Goal: Task Accomplishment & Management: Use online tool/utility

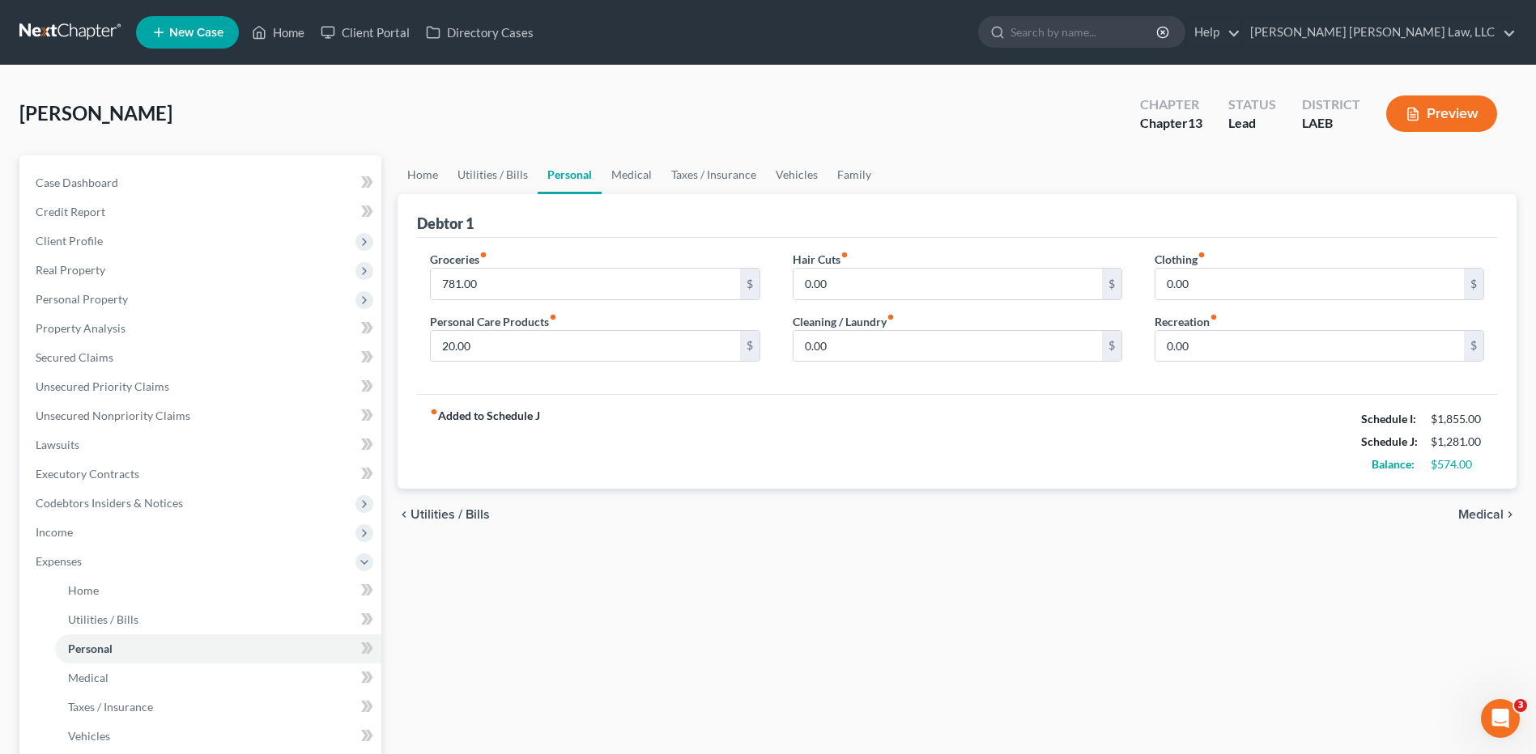
click at [74, 28] on link at bounding box center [71, 32] width 104 height 29
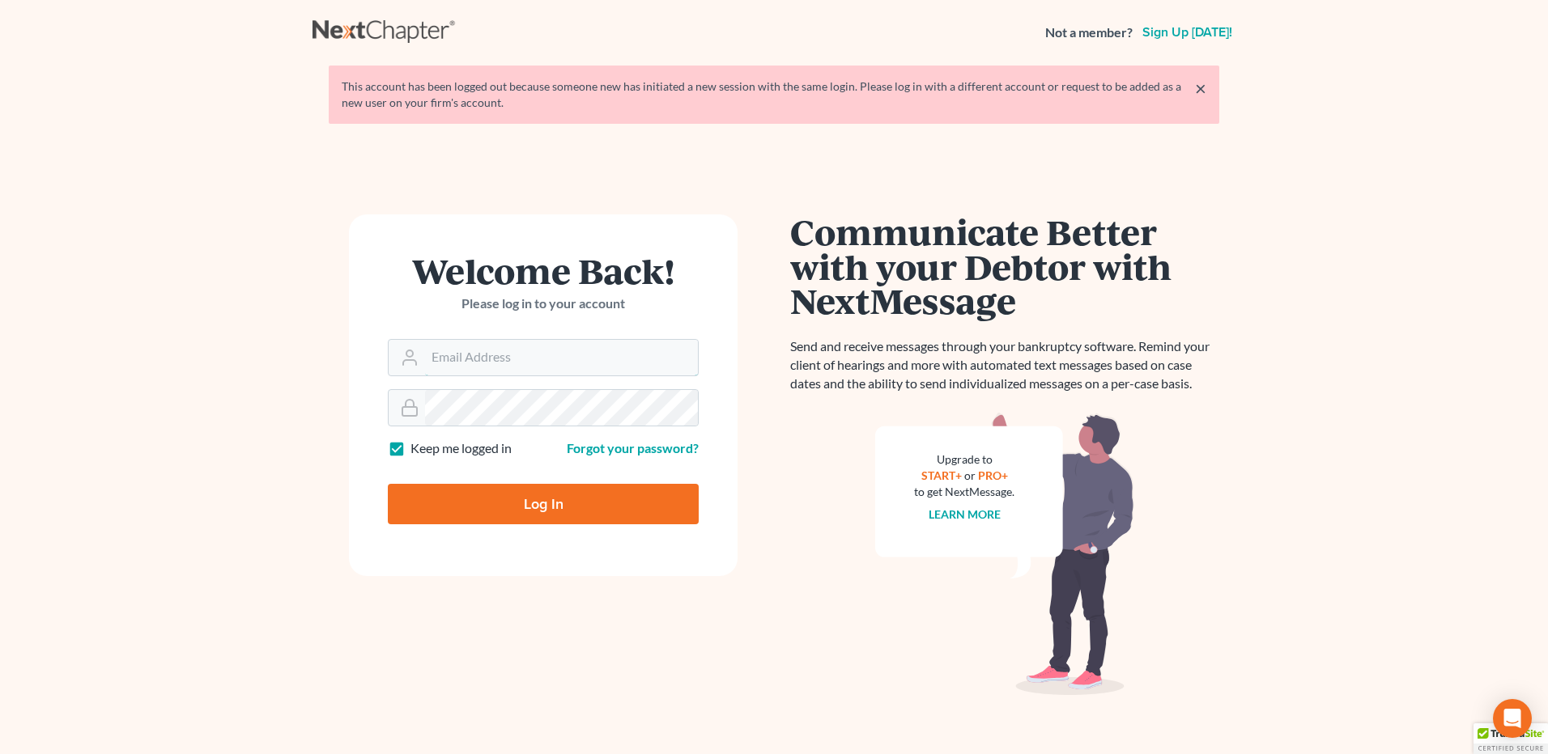
type input "lisa.b@eorumyoung.com"
click at [468, 504] on input "Log In" at bounding box center [543, 504] width 311 height 40
type input "Thinking..."
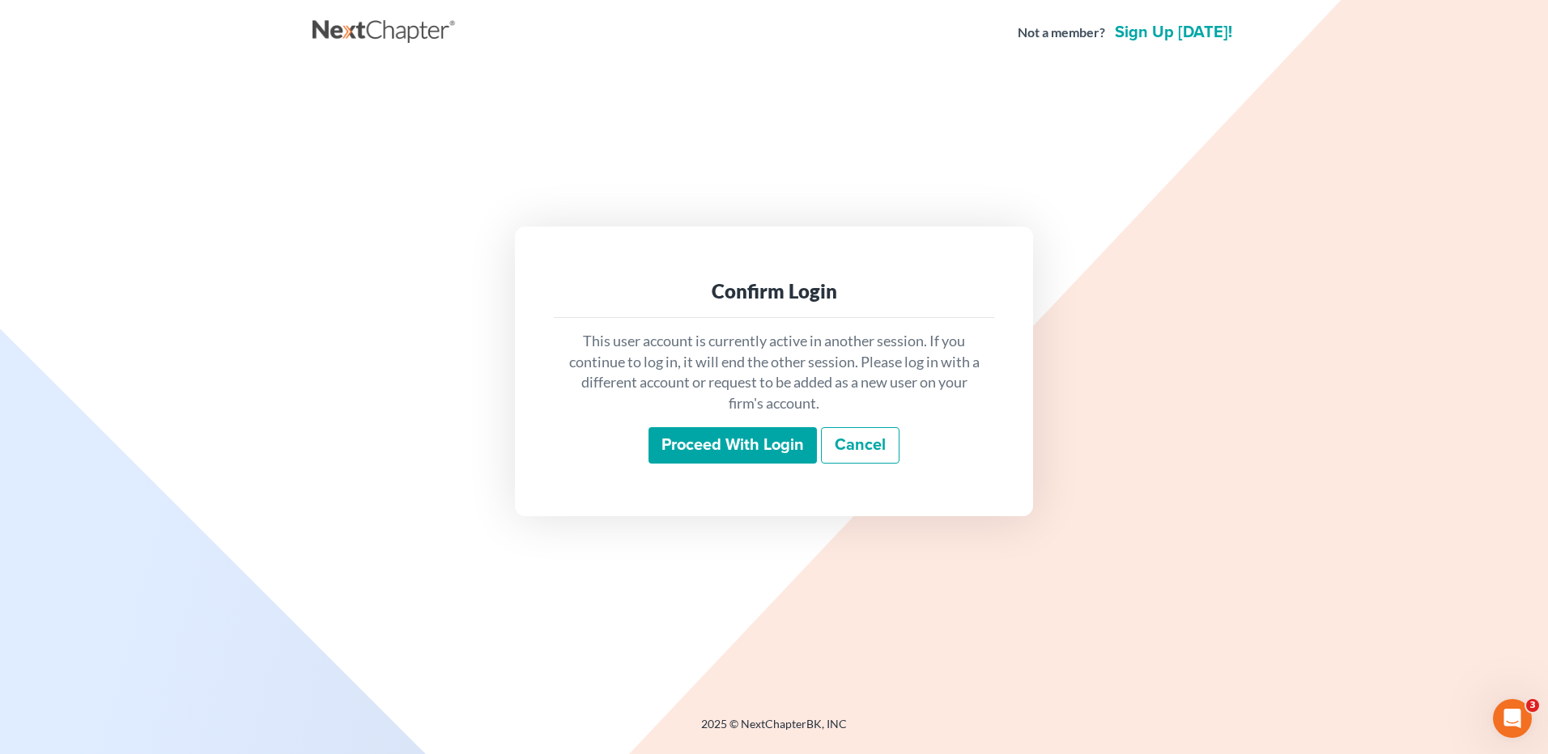
click at [724, 443] on input "Proceed with login" at bounding box center [732, 445] width 168 height 37
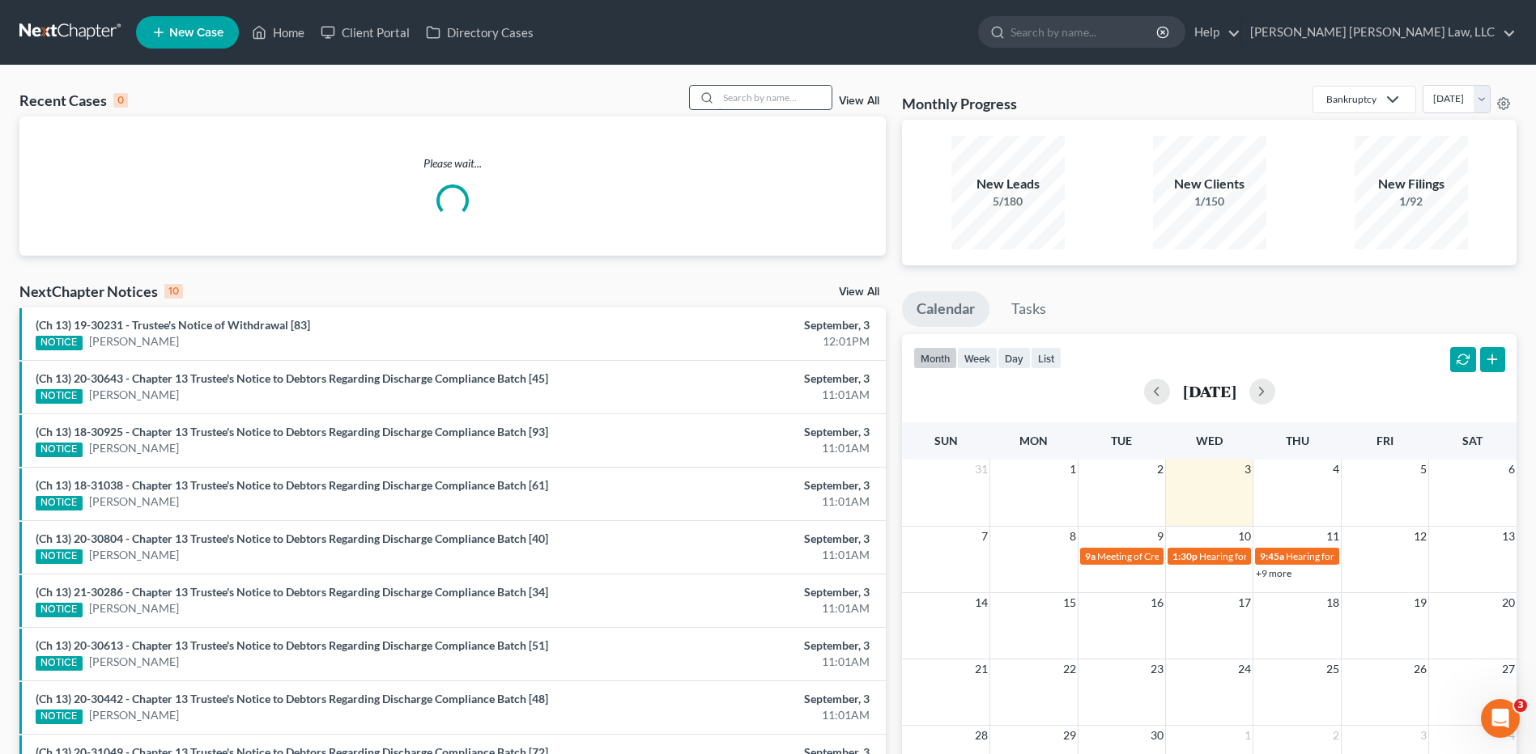
click at [737, 98] on input "search" at bounding box center [774, 97] width 113 height 23
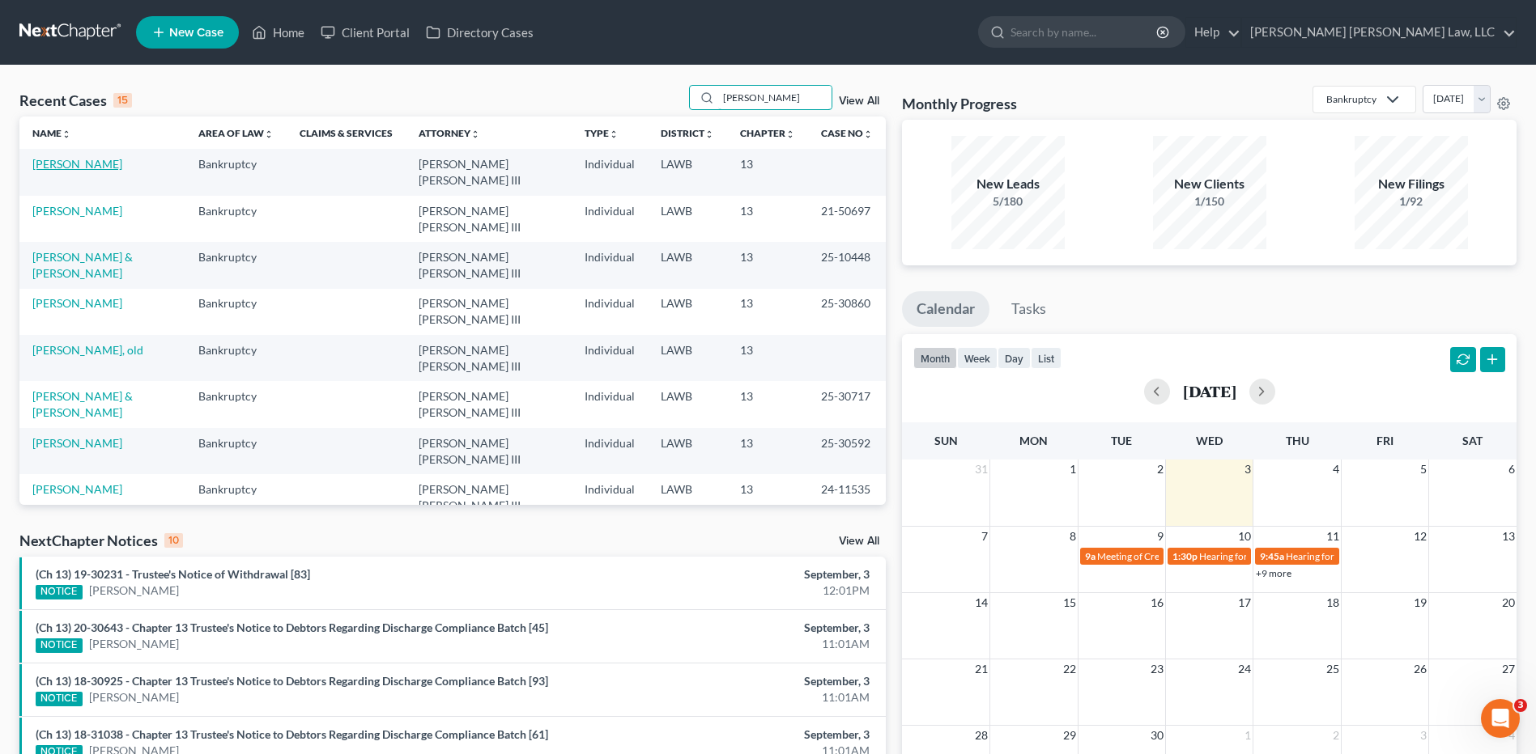
type input "lewis"
click at [53, 163] on link "Lewis, Robert" at bounding box center [77, 164] width 90 height 14
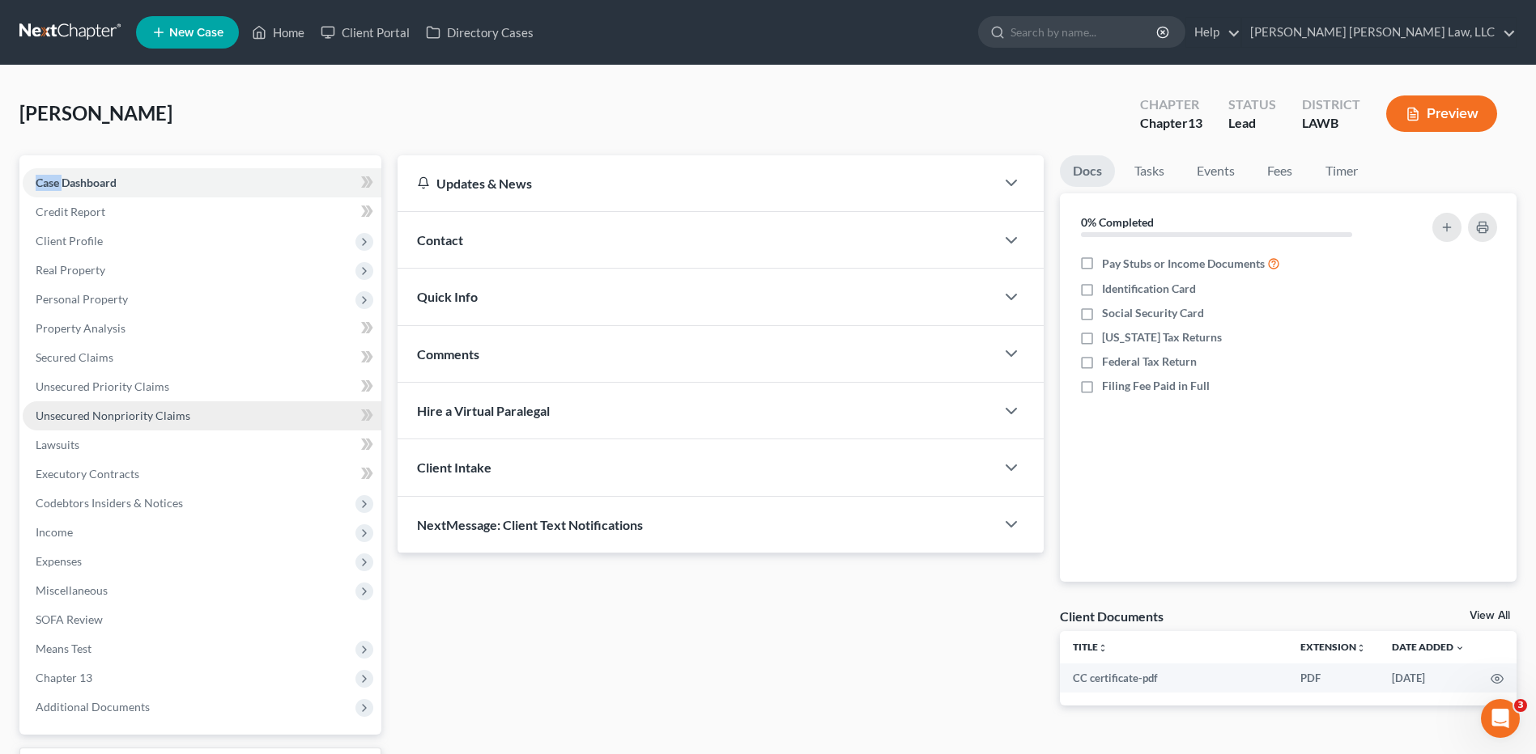
click at [103, 415] on span "Unsecured Nonpriority Claims" at bounding box center [113, 416] width 155 height 14
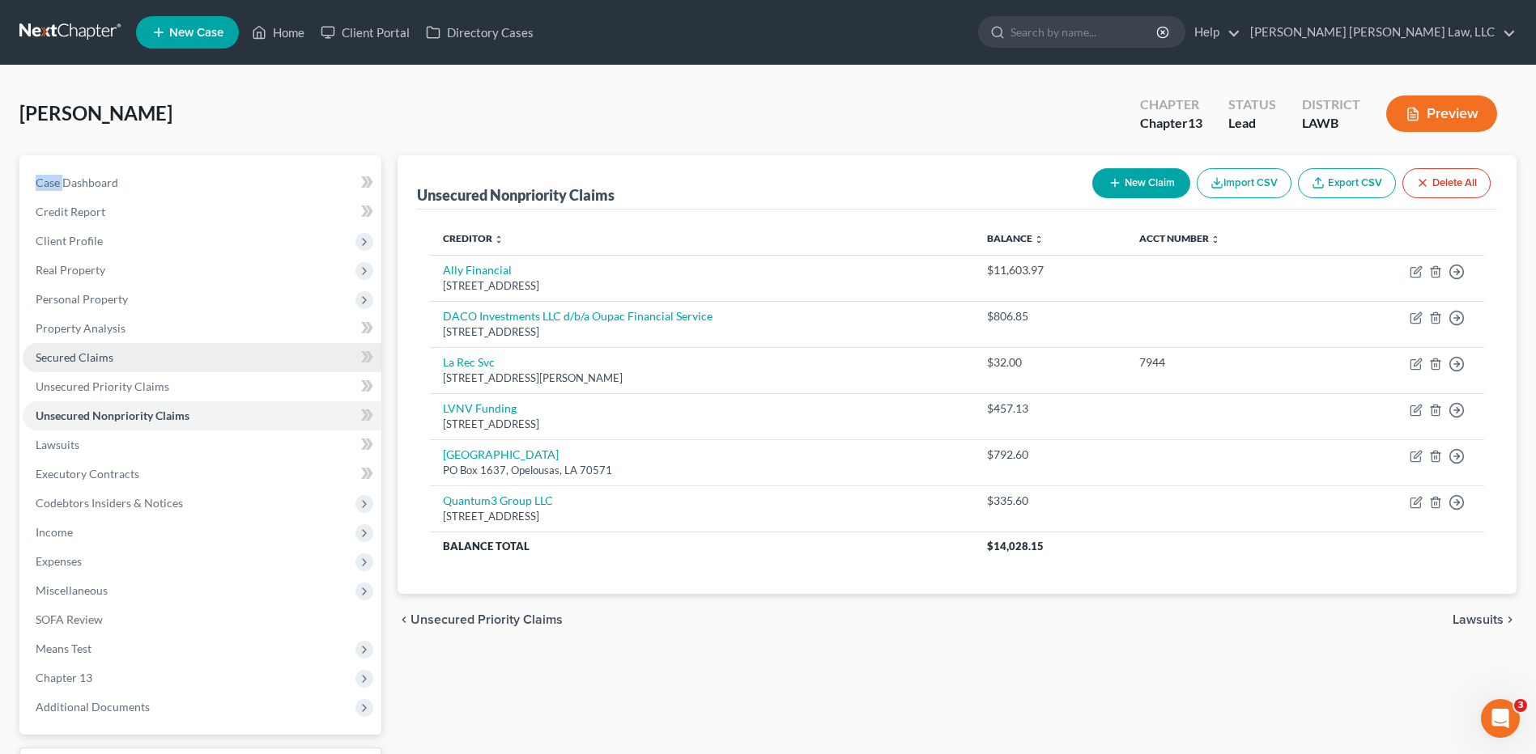
click at [83, 355] on span "Secured Claims" at bounding box center [75, 358] width 78 height 14
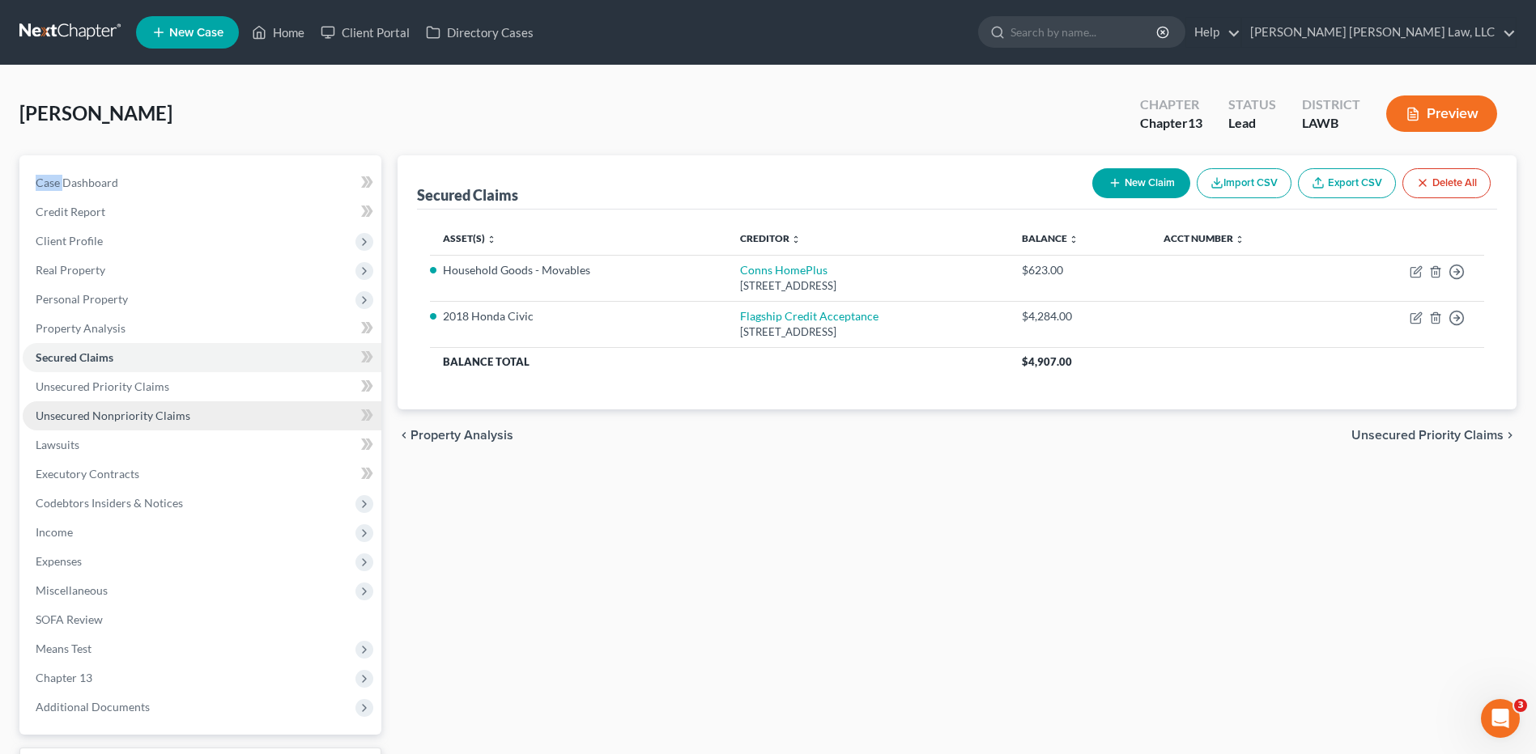
click at [112, 412] on span "Unsecured Nonpriority Claims" at bounding box center [113, 416] width 155 height 14
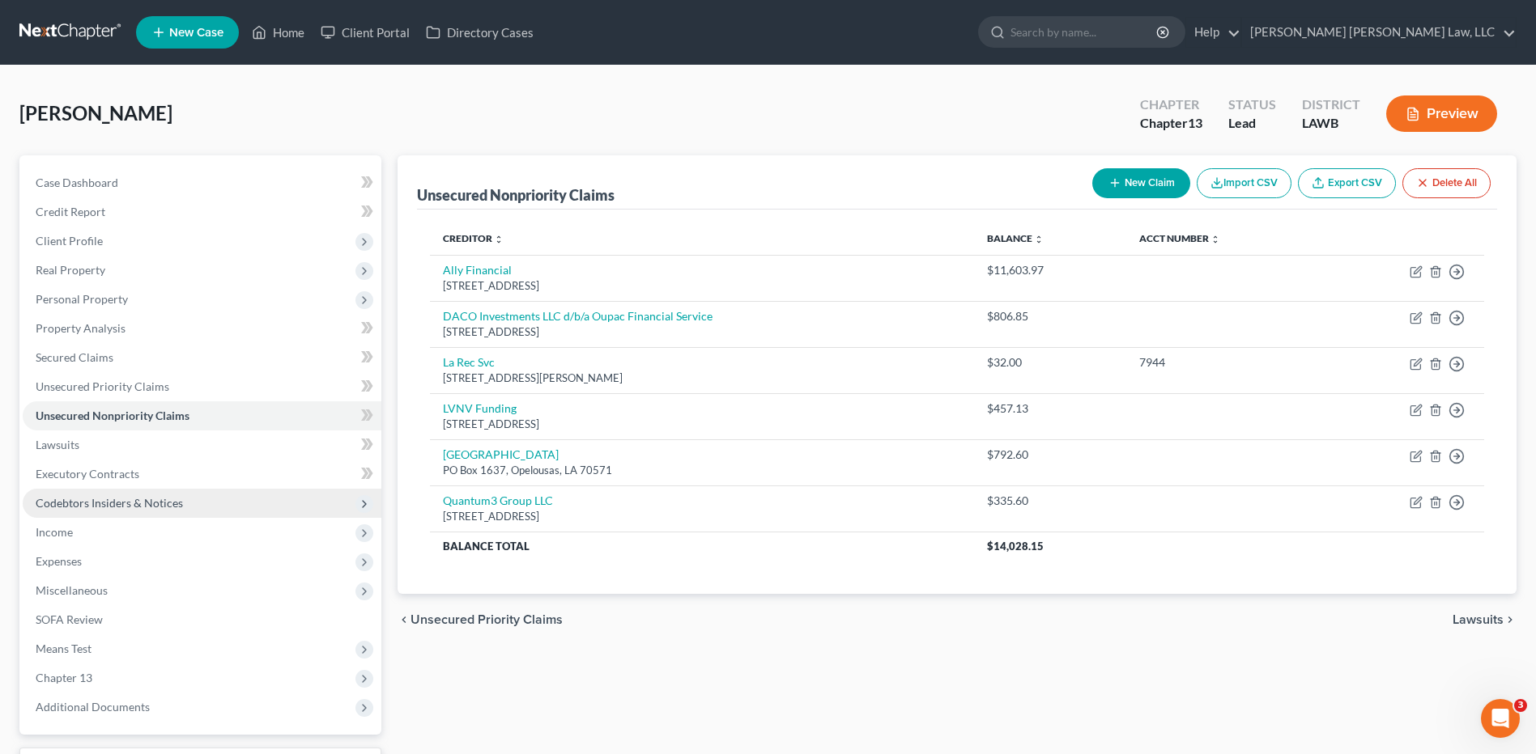
click at [83, 506] on span "Codebtors Insiders & Notices" at bounding box center [109, 503] width 147 height 14
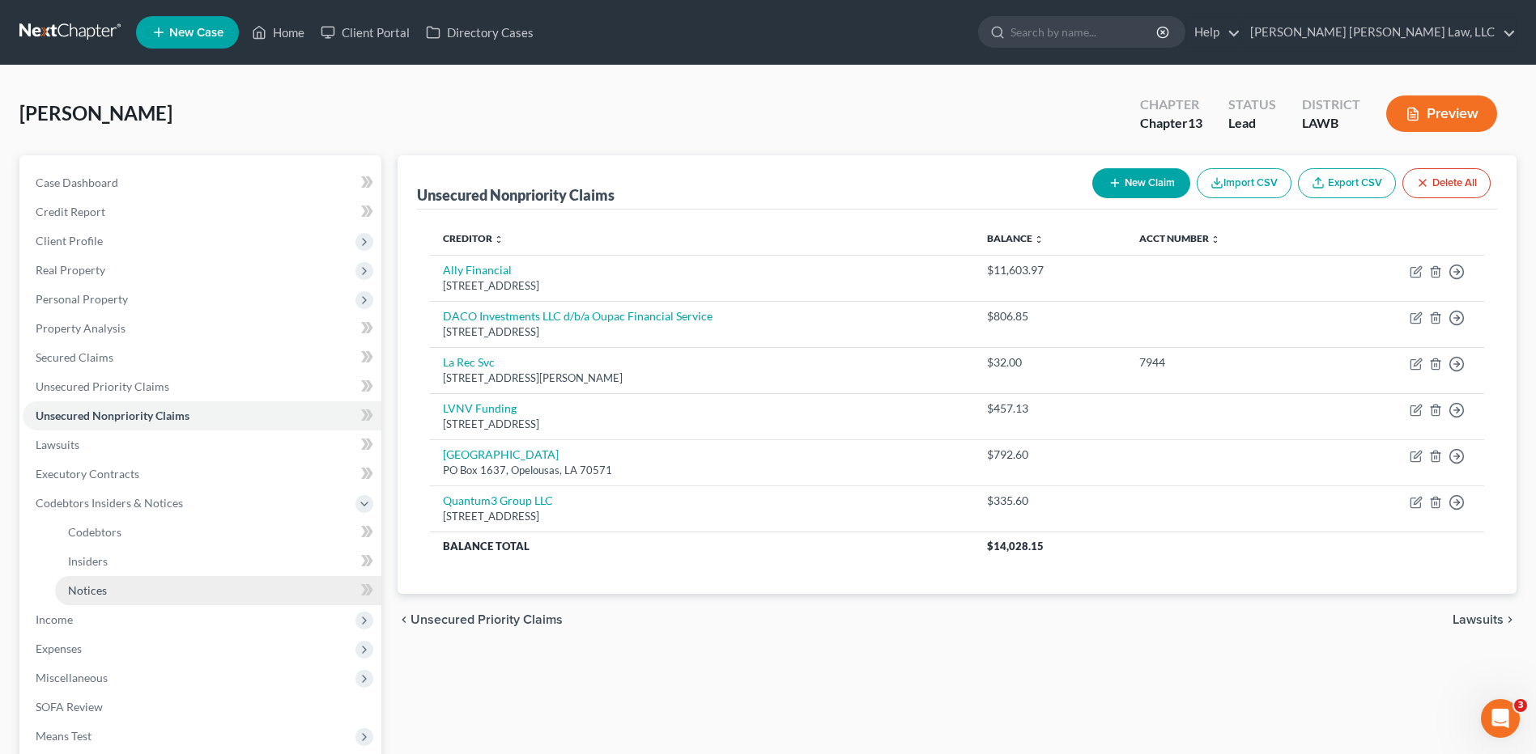
click at [85, 586] on span "Notices" at bounding box center [87, 591] width 39 height 14
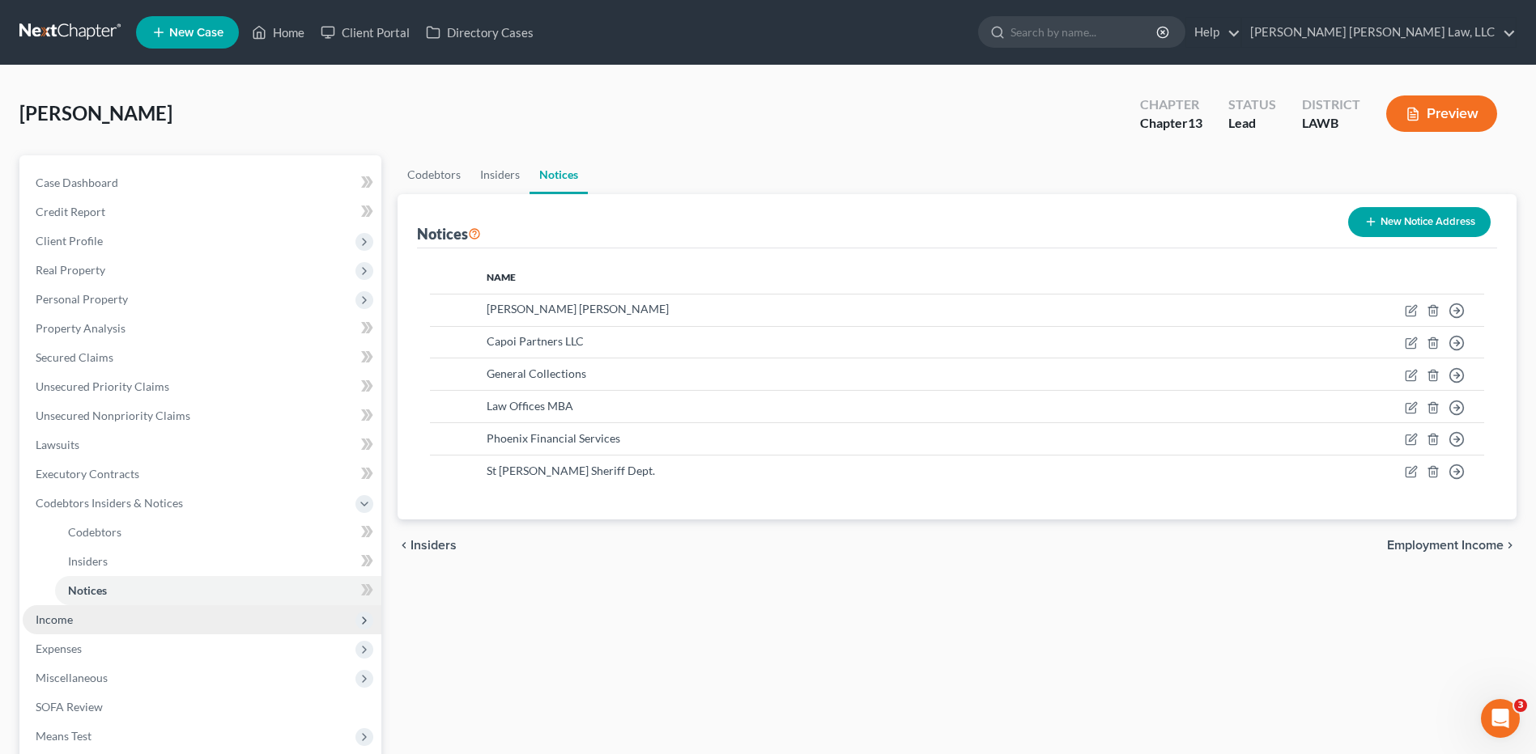
click at [38, 621] on span "Income" at bounding box center [54, 620] width 37 height 14
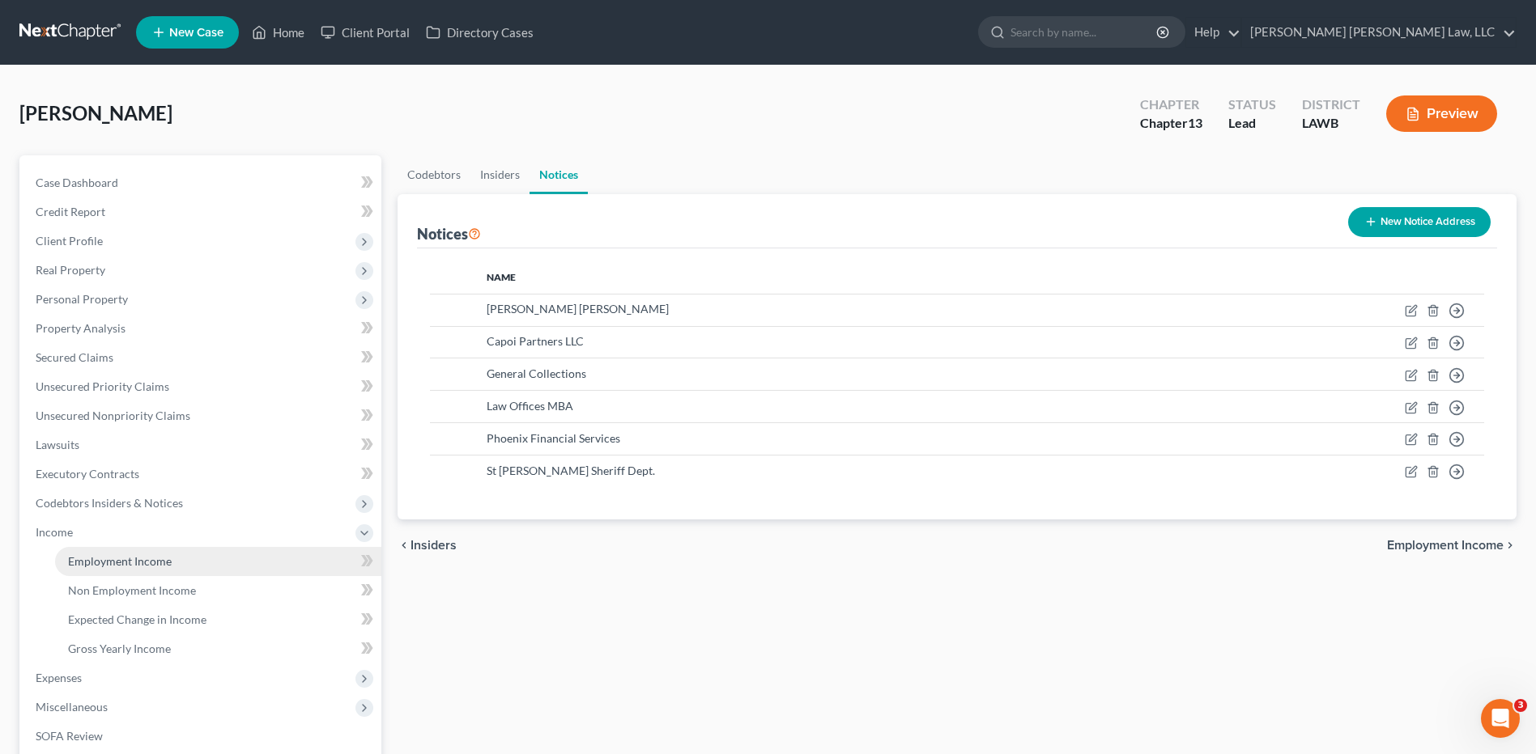
click at [117, 563] on span "Employment Income" at bounding box center [120, 562] width 104 height 14
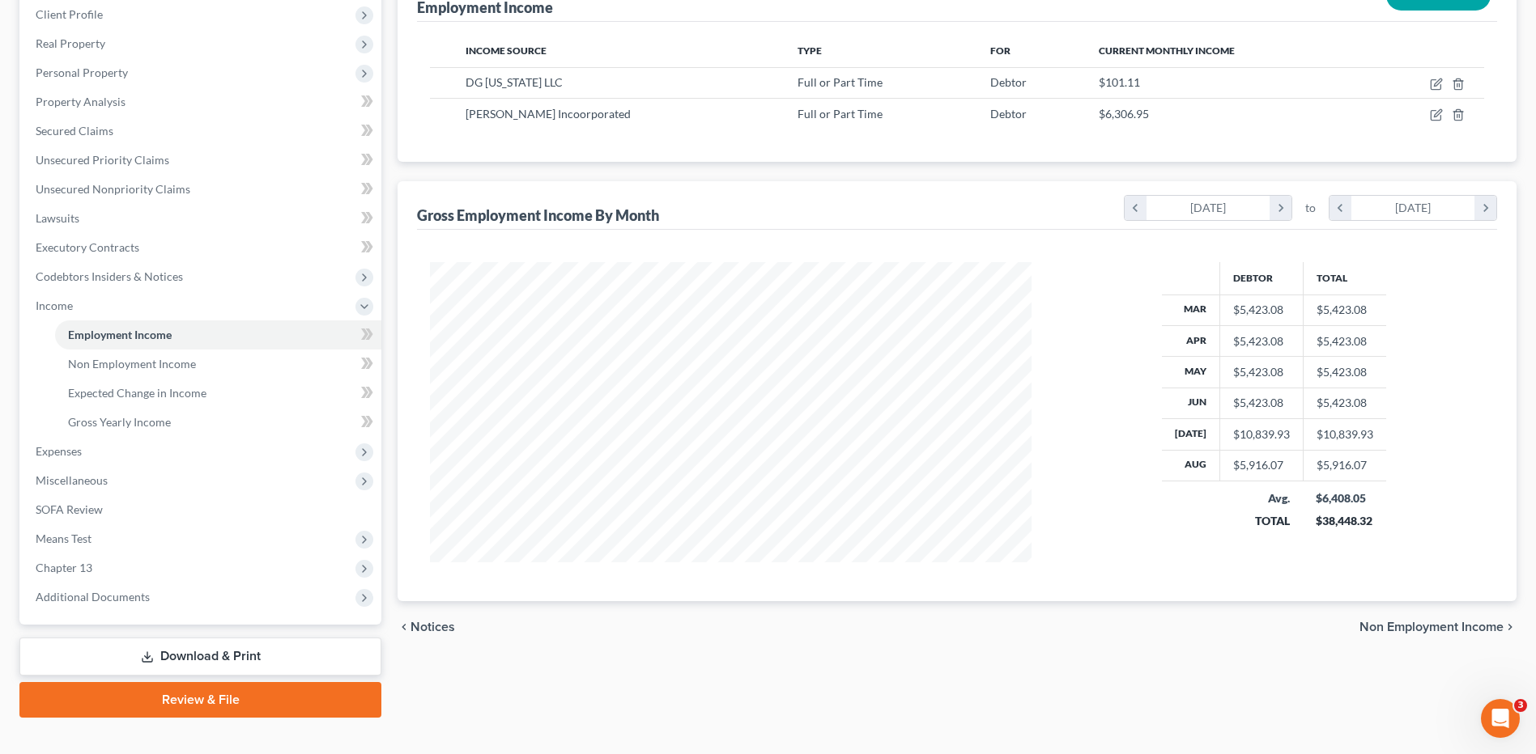
scroll to position [243, 0]
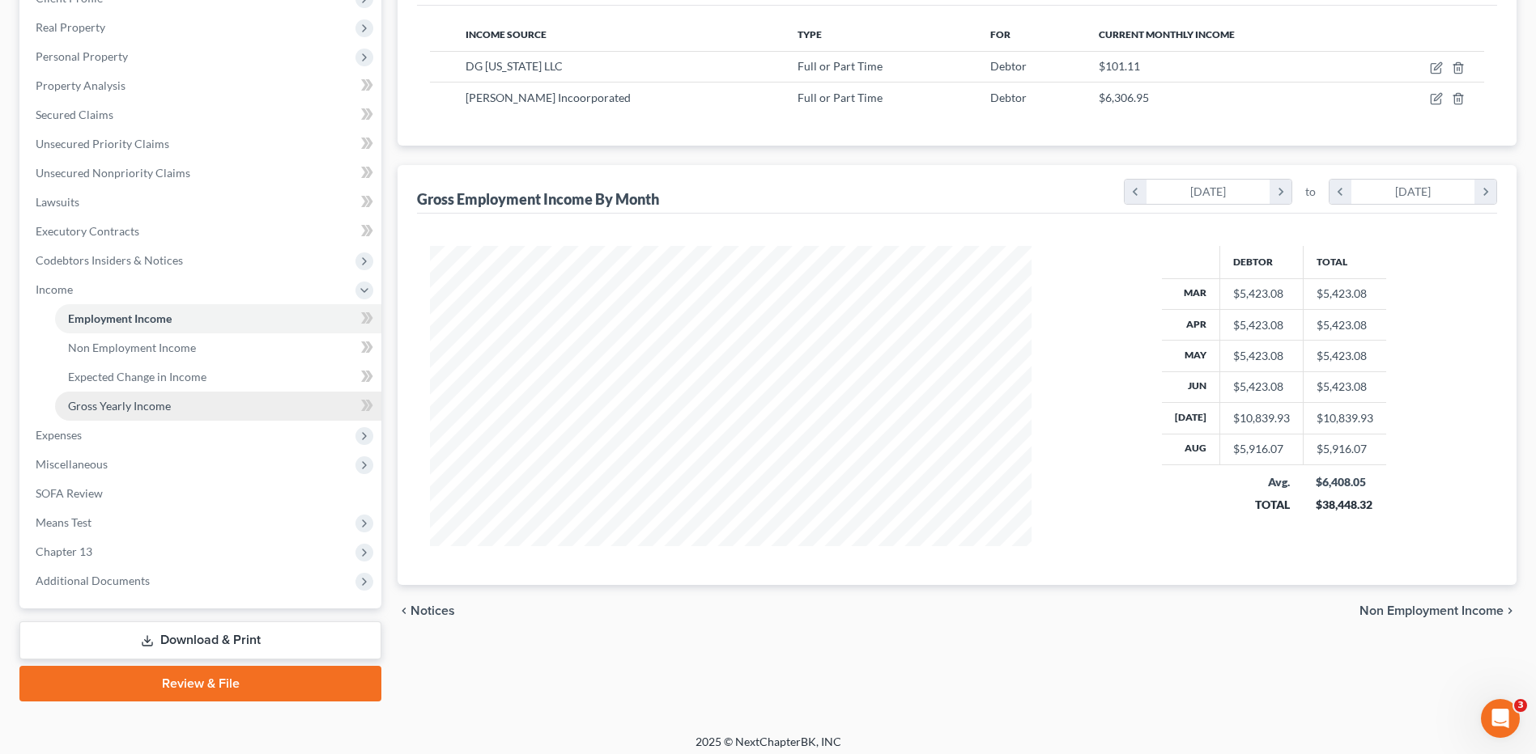
click at [120, 404] on span "Gross Yearly Income" at bounding box center [119, 406] width 103 height 14
